Goal: Find specific page/section: Find specific page/section

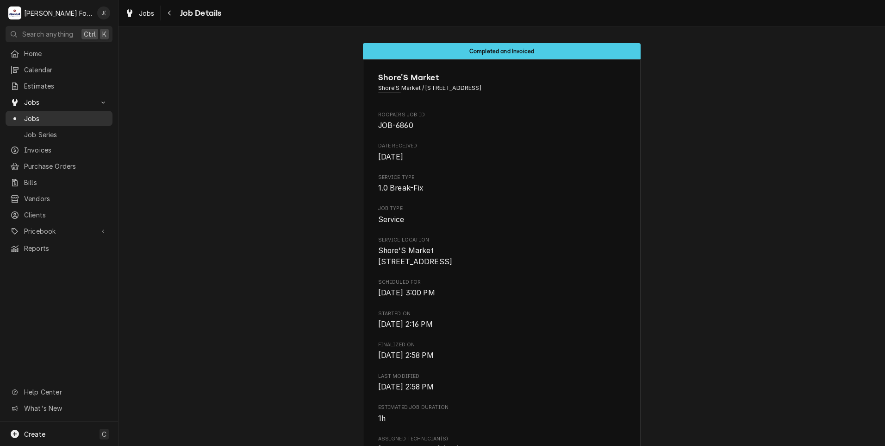
click at [44, 113] on span "Jobs" at bounding box center [66, 118] width 84 height 10
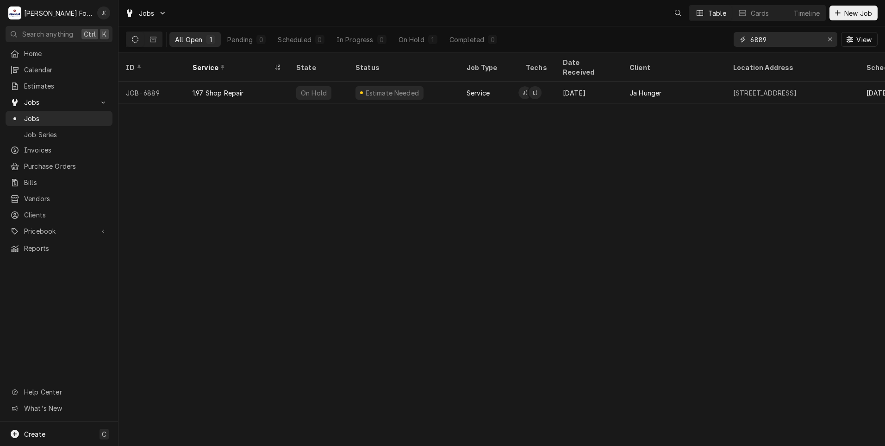
drag, startPoint x: 773, startPoint y: 39, endPoint x: 656, endPoint y: 51, distance: 117.8
click at [659, 51] on div "All Open 1 Pending 0 Scheduled 0 In Progress 0 On Hold 1 Completed 0 6889 View" at bounding box center [502, 39] width 752 height 26
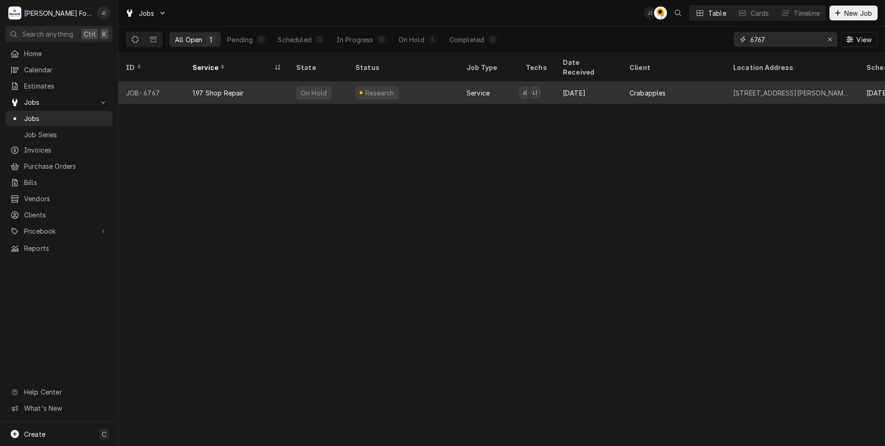
type input "6767"
click at [262, 82] on div "1.97 Shop Repair" at bounding box center [237, 93] width 104 height 22
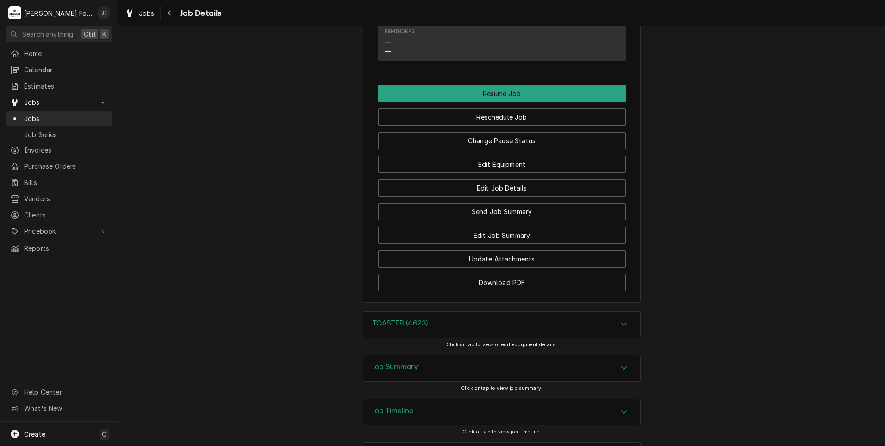
scroll to position [1026, 0]
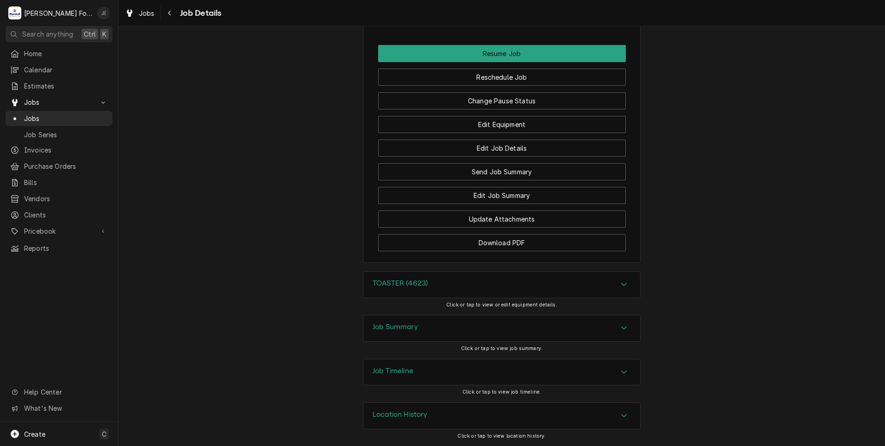
click at [396, 326] on h3 "Job Summary" at bounding box center [395, 326] width 45 height 9
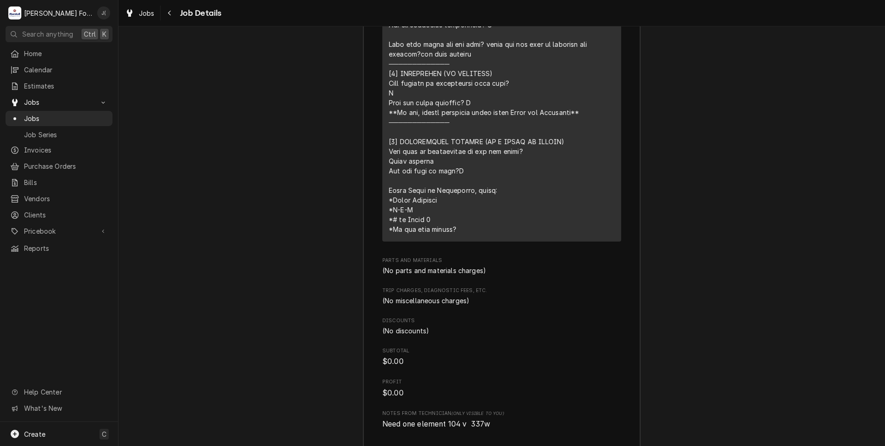
scroll to position [1694, 0]
